Goal: Task Accomplishment & Management: Complete application form

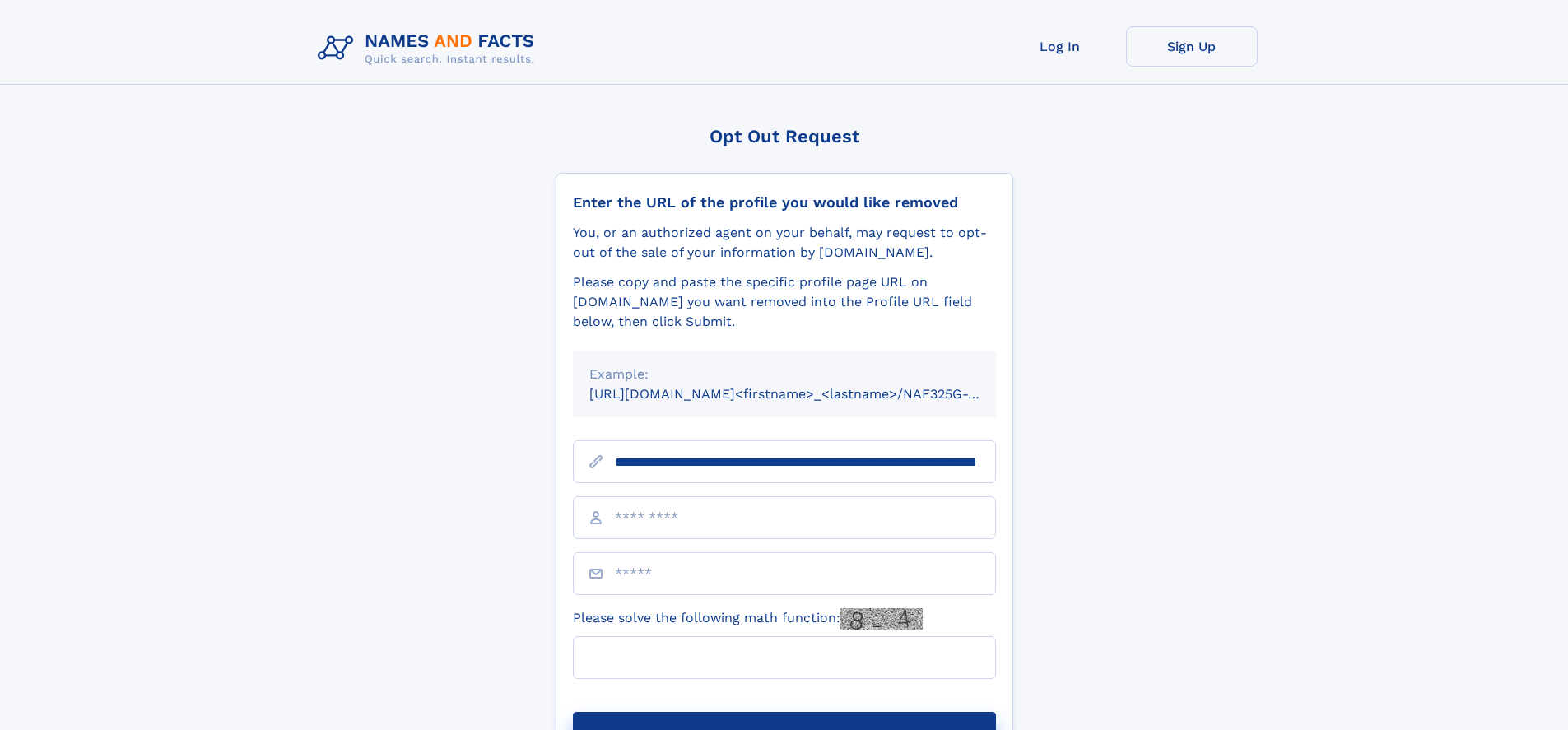
scroll to position [0, 158]
type input "**********"
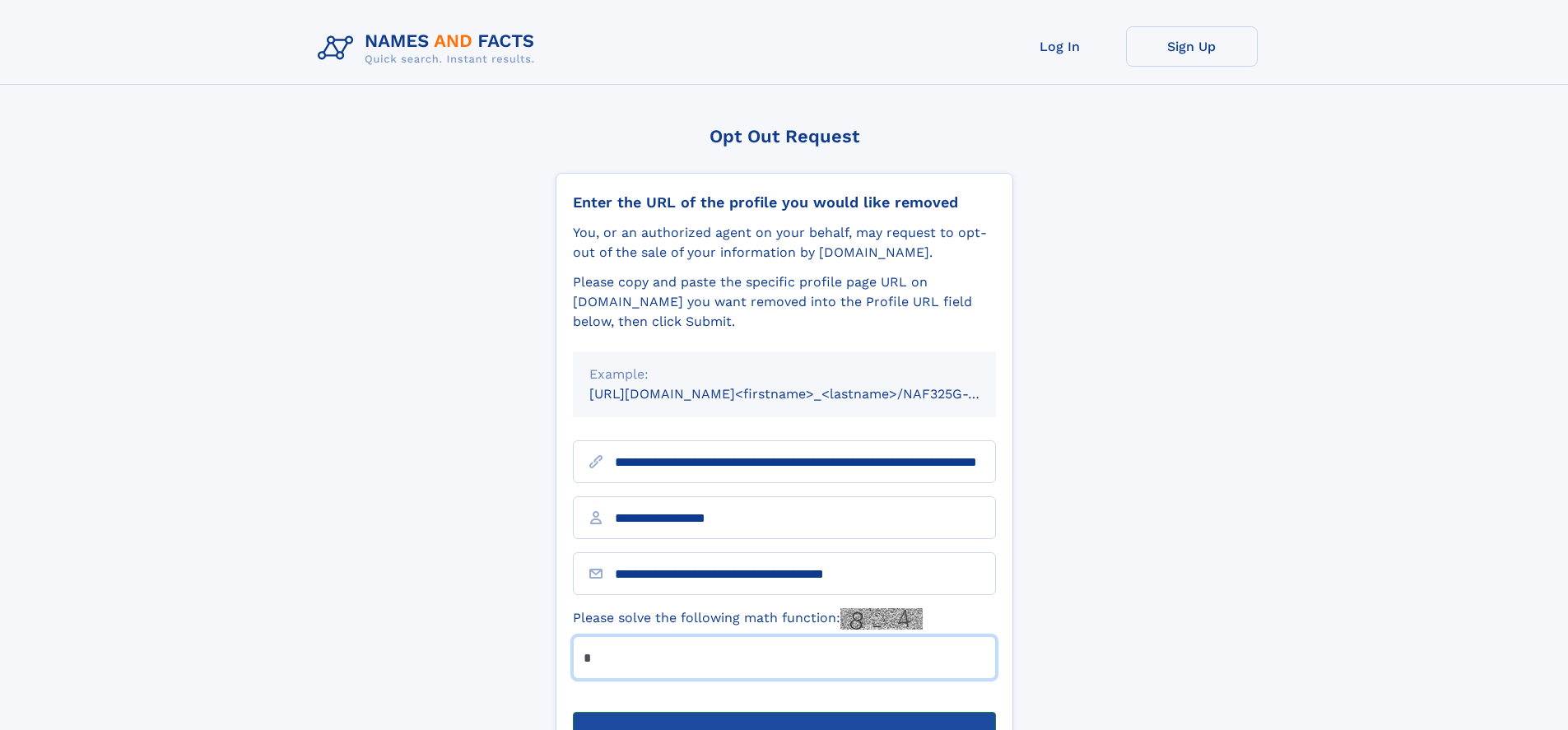
type input "*"
click at [784, 711] on button "Submit Opt Out Request" at bounding box center [784, 738] width 423 height 53
